Goal: Find specific page/section: Find specific page/section

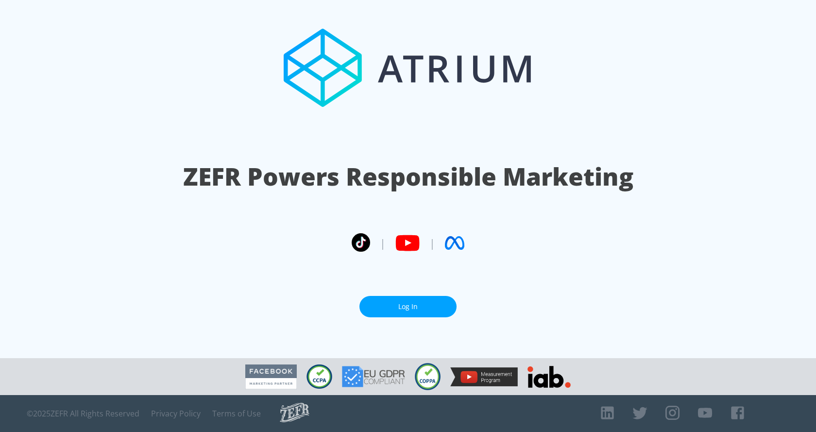
click at [446, 299] on link "Log In" at bounding box center [408, 307] width 97 height 22
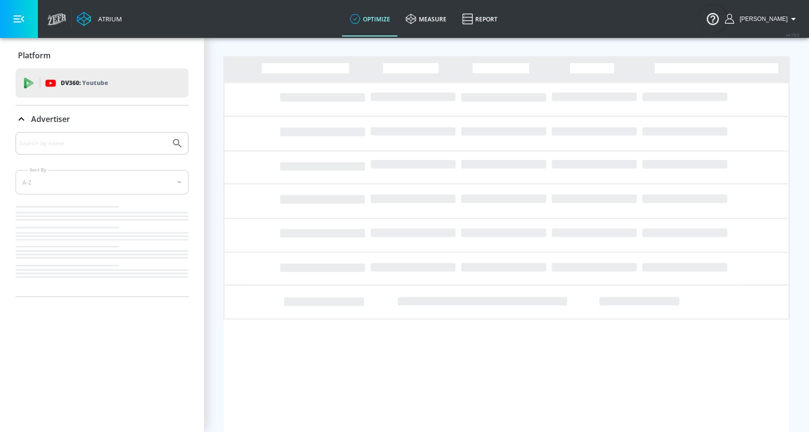
click at [23, 18] on icon "button" at bounding box center [19, 19] width 11 height 11
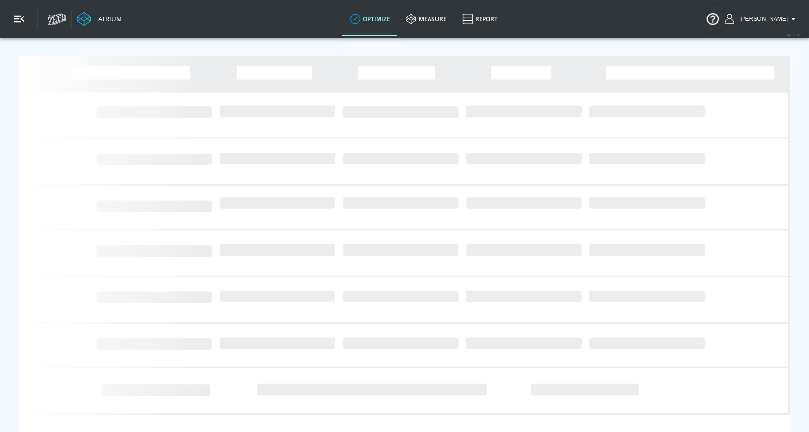
click at [23, 18] on icon "button" at bounding box center [19, 19] width 11 height 11
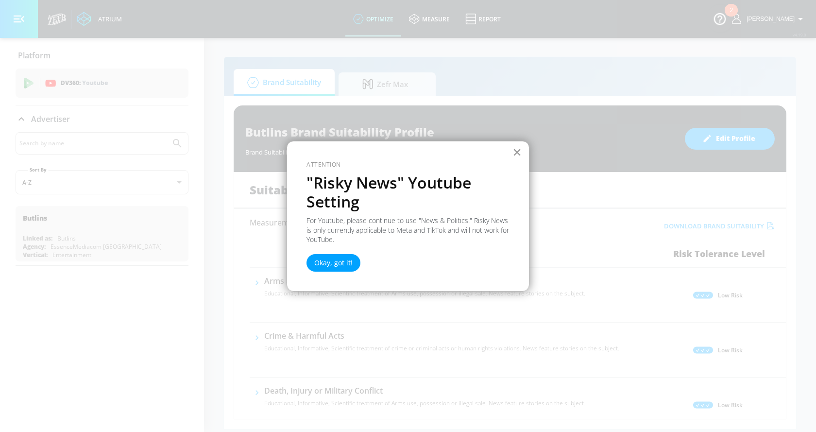
click at [516, 152] on button "×" at bounding box center [517, 152] width 9 height 16
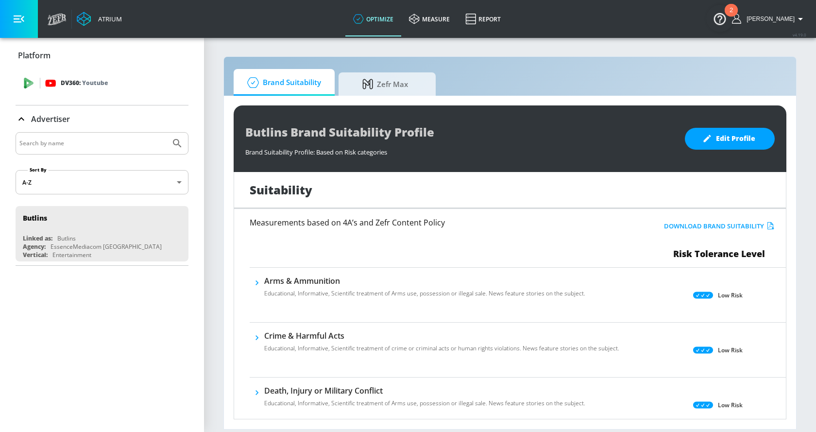
click at [60, 69] on div "DV360: Youtube" at bounding box center [102, 83] width 173 height 29
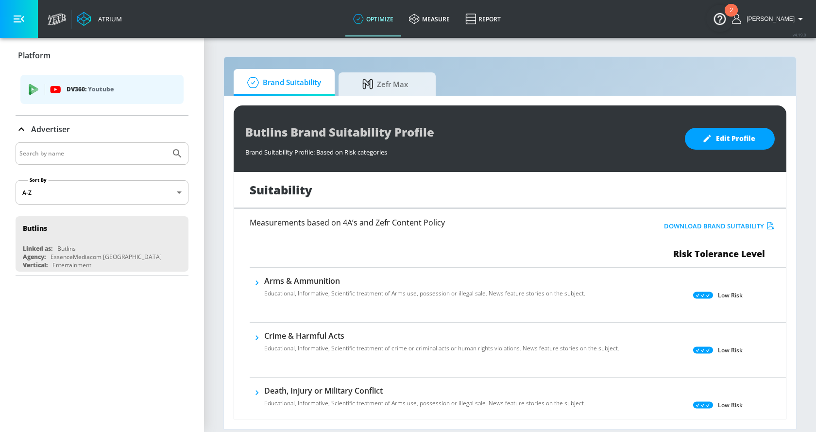
click at [20, 16] on icon "button" at bounding box center [19, 19] width 11 height 7
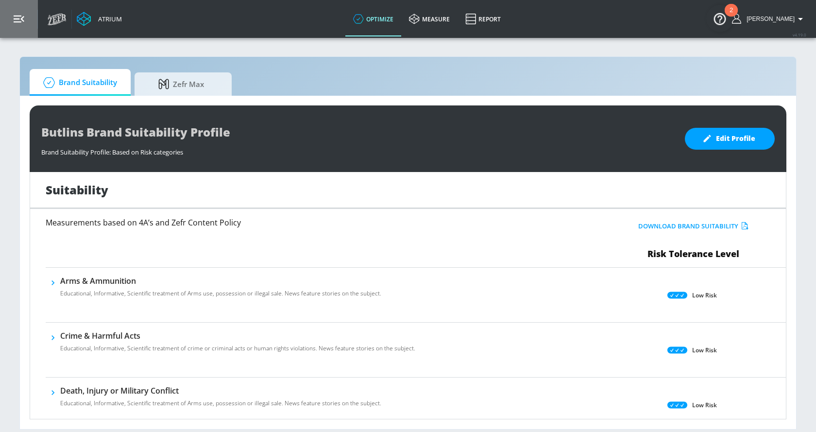
click at [17, 19] on icon "button" at bounding box center [19, 19] width 11 height 7
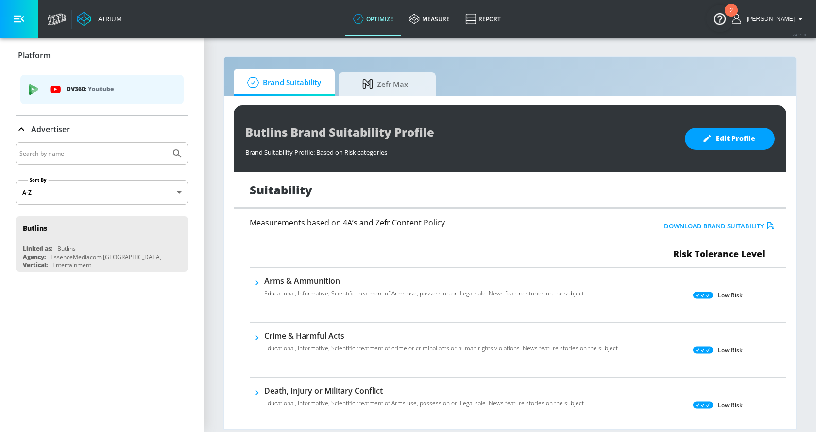
click at [96, 20] on div "Atrium" at bounding box center [108, 19] width 28 height 9
click at [436, 19] on link "measure" at bounding box center [429, 18] width 56 height 35
